Goal: Transaction & Acquisition: Subscribe to service/newsletter

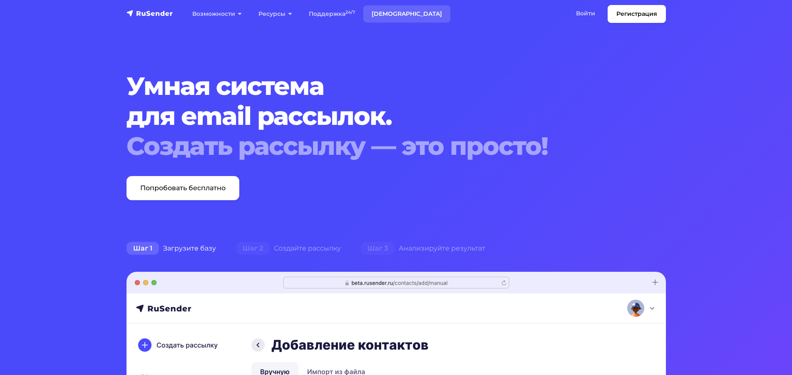
click at [385, 13] on link "[DEMOGRAPHIC_DATA]" at bounding box center [406, 13] width 87 height 17
